Goal: Information Seeking & Learning: Learn about a topic

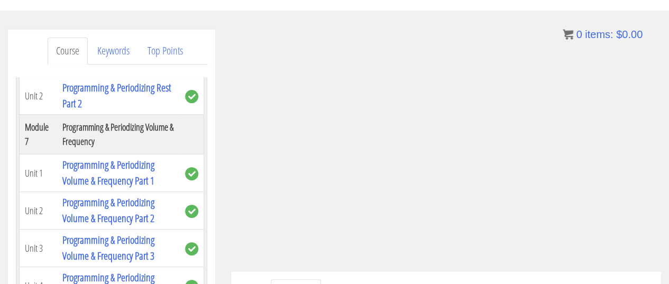
scroll to position [1376, 0]
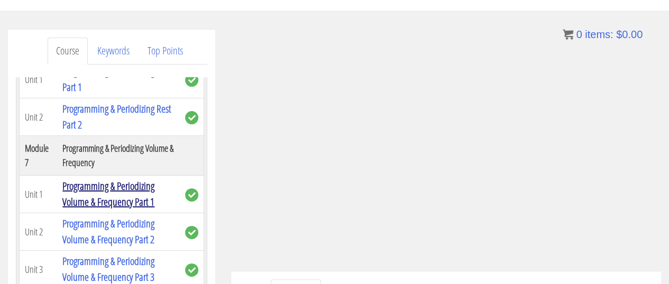
click at [112, 179] on link "Programming & Periodizing Volume & Frequency Part 1" at bounding box center [108, 194] width 92 height 30
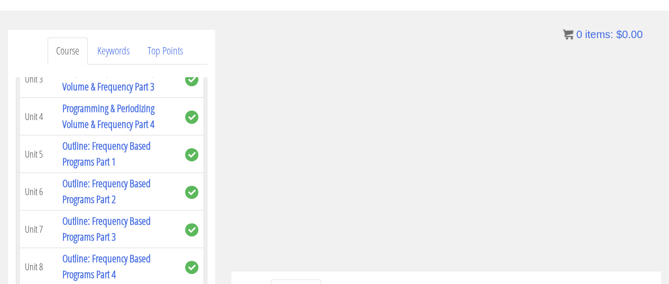
scroll to position [1567, 0]
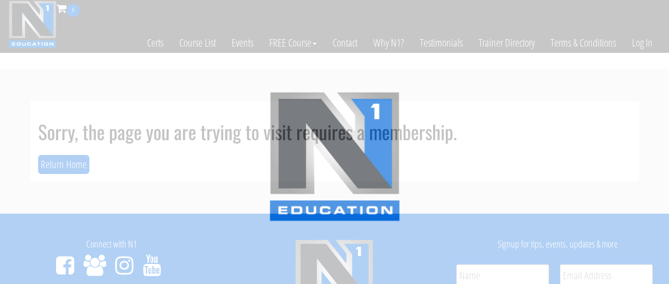
scroll to position [16, 0]
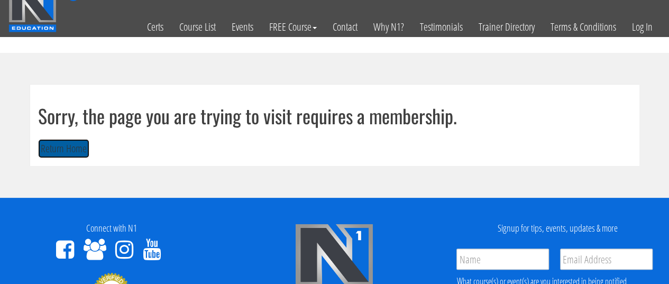
click at [56, 146] on button "Return Home" at bounding box center [63, 149] width 51 height 20
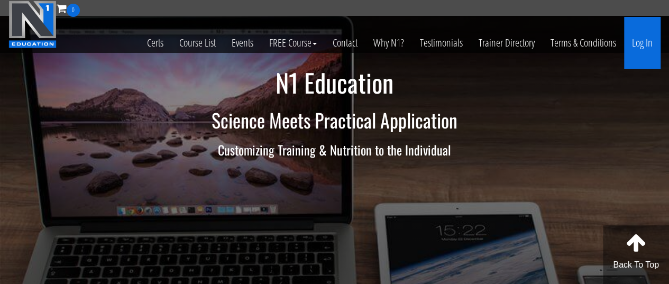
click at [639, 45] on link "Log In" at bounding box center [642, 43] width 36 height 52
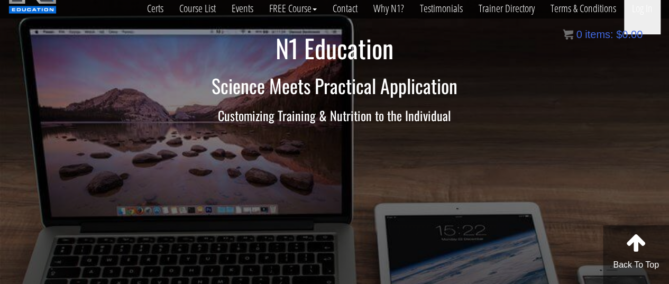
scroll to position [35, 0]
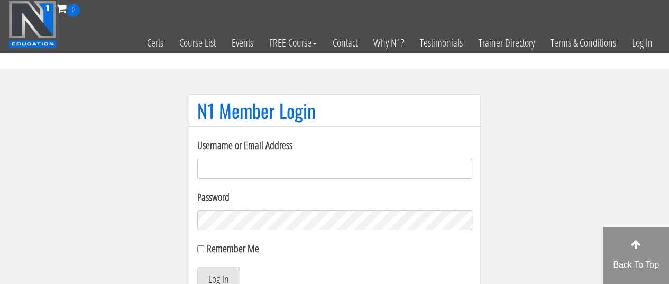
type input "[EMAIL_ADDRESS][DOMAIN_NAME]"
click at [203, 249] on input "Remember Me" at bounding box center [200, 248] width 7 height 7
checkbox input "true"
click at [214, 272] on button "Log In" at bounding box center [218, 278] width 43 height 22
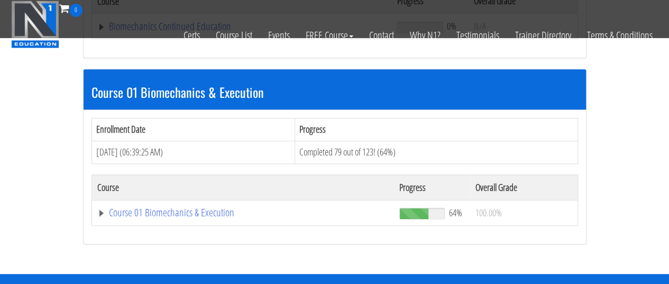
scroll to position [274, 0]
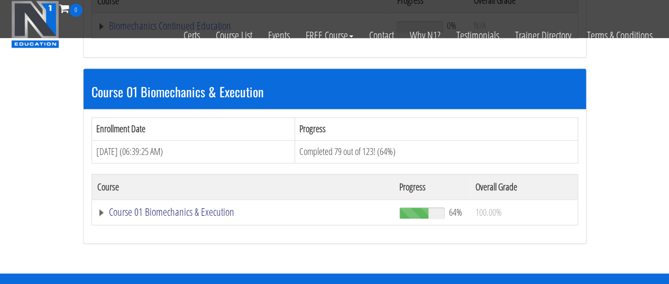
click at [172, 31] on link "Course 01 Biomechanics & Execution" at bounding box center [241, 26] width 289 height 11
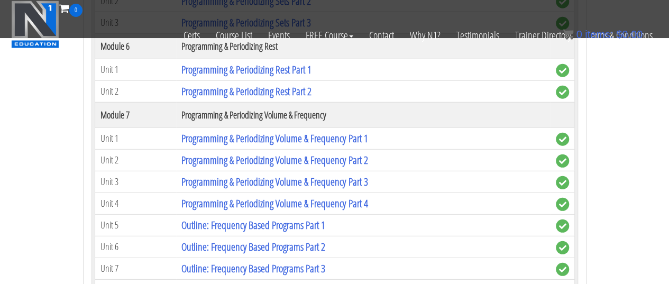
scroll to position [1448, 0]
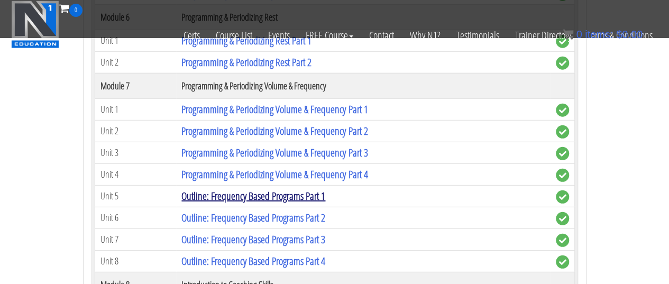
click at [227, 189] on link "Outline: Frequency Based Programs Part 1" at bounding box center [253, 196] width 144 height 14
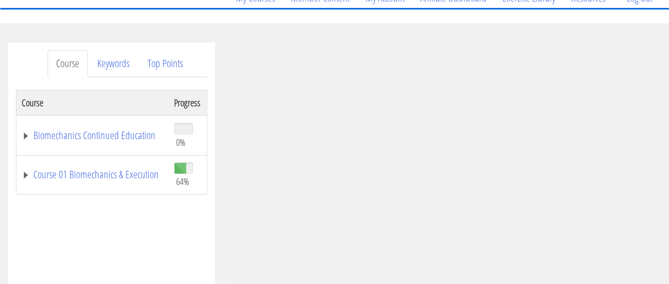
scroll to position [150, 0]
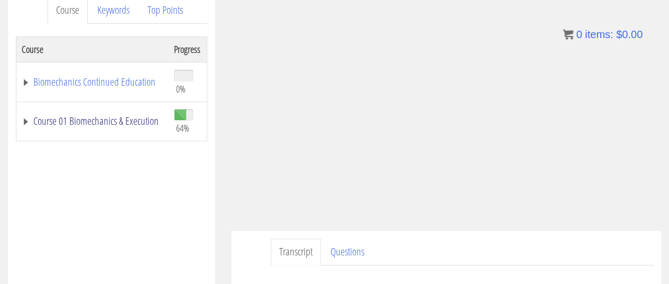
click at [97, 116] on link "Course 01 Biomechanics & Execution" at bounding box center [93, 121] width 142 height 11
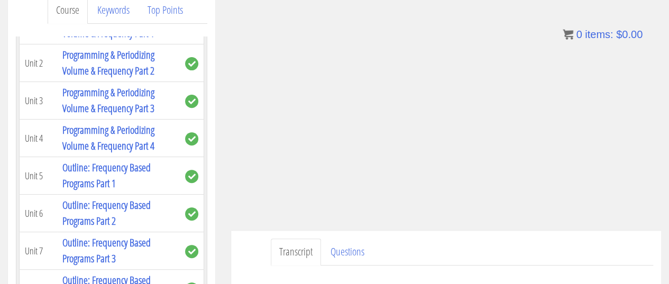
scroll to position [1503, 0]
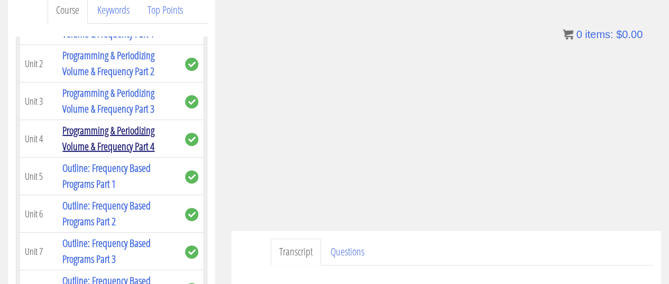
click at [126, 123] on link "Programming & Periodizing Volume & Frequency Part 4" at bounding box center [108, 138] width 92 height 30
click at [110, 123] on link "Programming & Periodizing Volume & Frequency Part 4" at bounding box center [108, 138] width 92 height 30
click at [125, 123] on link "Programming & Periodizing Volume & Frequency Part 4" at bounding box center [108, 138] width 92 height 30
click at [85, 125] on link "Programming & Periodizing Volume & Frequency Part 4" at bounding box center [108, 138] width 92 height 30
click at [103, 125] on link "Programming & Periodizing Volume & Frequency Part 4" at bounding box center [108, 138] width 92 height 30
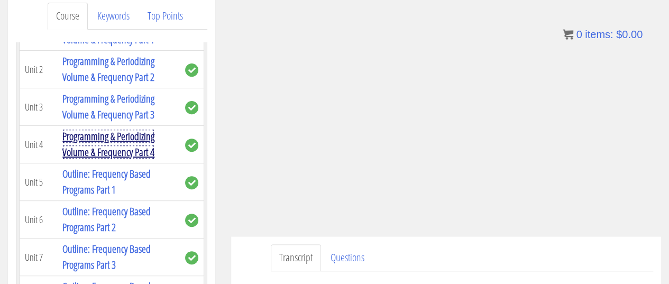
scroll to position [145, 0]
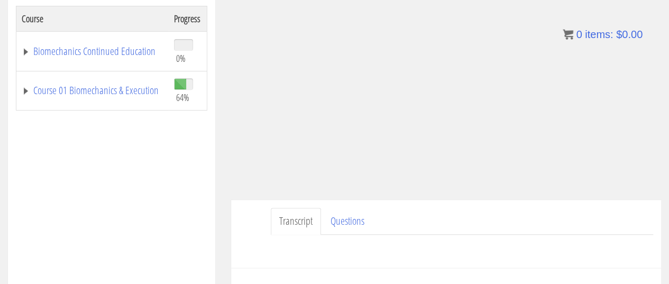
scroll to position [151, 0]
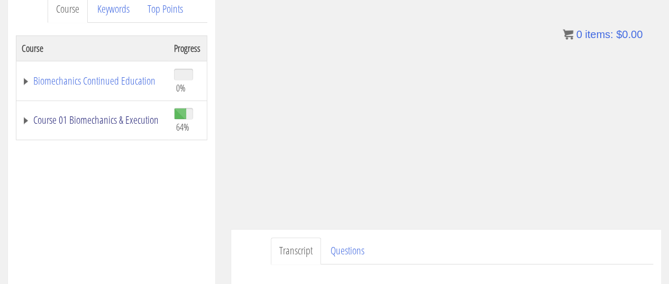
click at [107, 119] on link "Course 01 Biomechanics & Execution" at bounding box center [93, 120] width 142 height 11
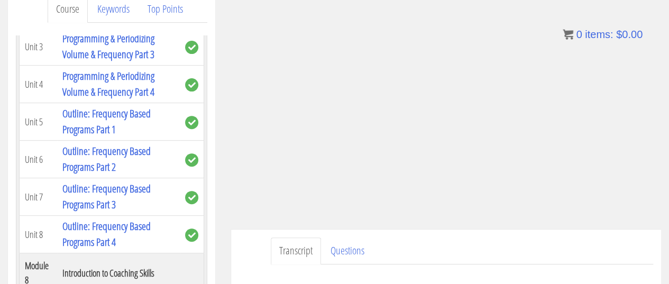
scroll to position [1560, 0]
